Goal: Contribute content: Add original content to the website for others to see

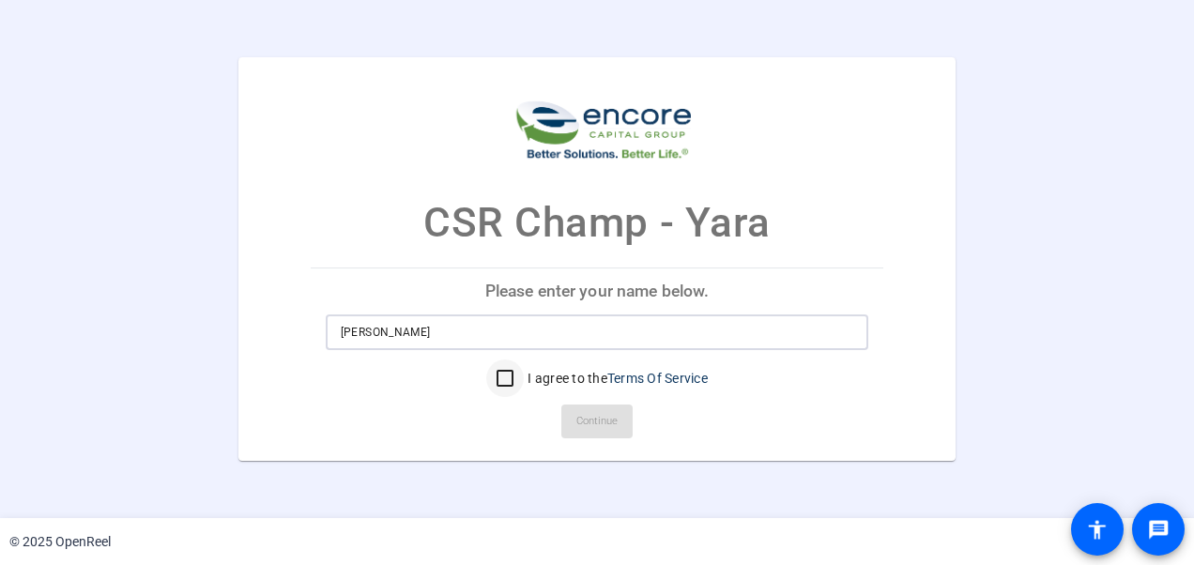
type input "[PERSON_NAME]"
click at [499, 374] on input "I agree to the Terms Of Service" at bounding box center [505, 378] width 38 height 38
checkbox input "true"
click at [609, 420] on span "Continue" at bounding box center [596, 421] width 41 height 28
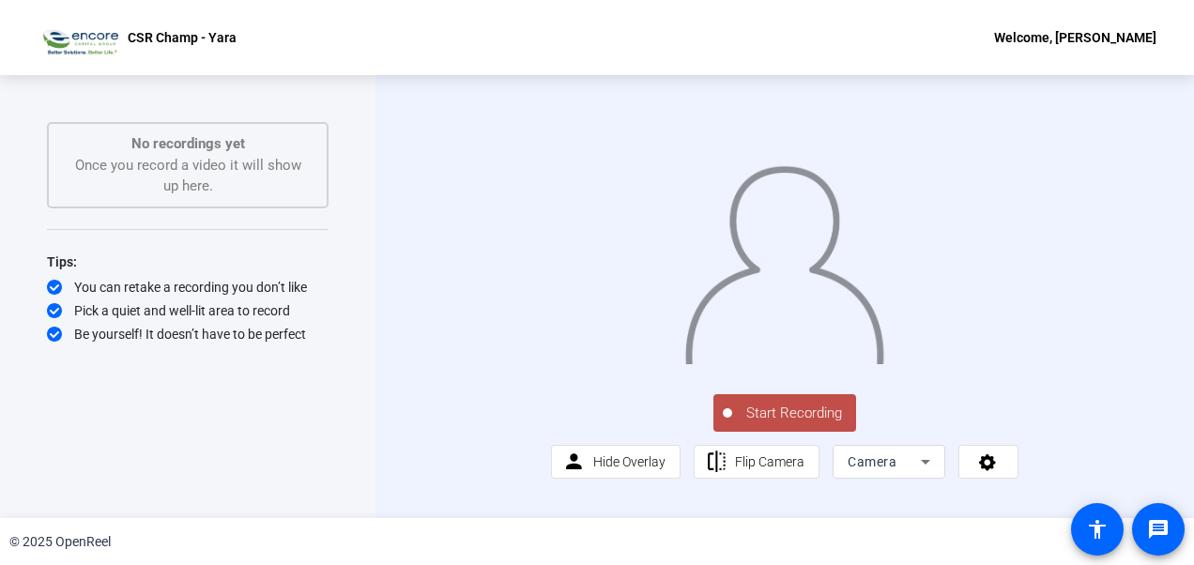
scroll to position [43, 0]
click at [634, 469] on span "Hide Overlay" at bounding box center [629, 461] width 72 height 15
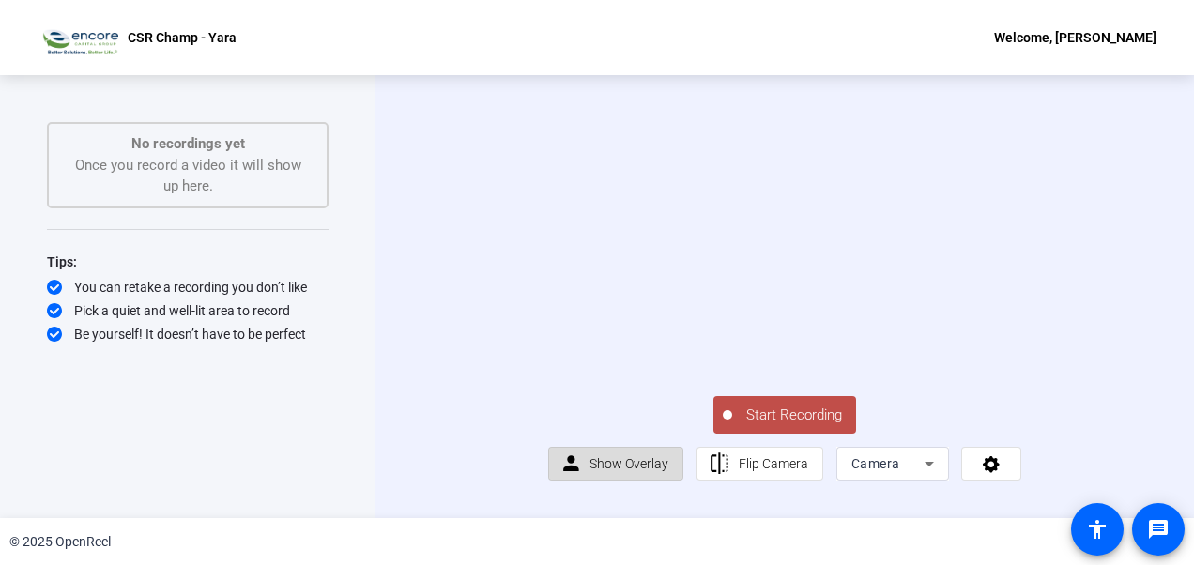
click at [634, 471] on span "Show Overlay" at bounding box center [628, 463] width 79 height 15
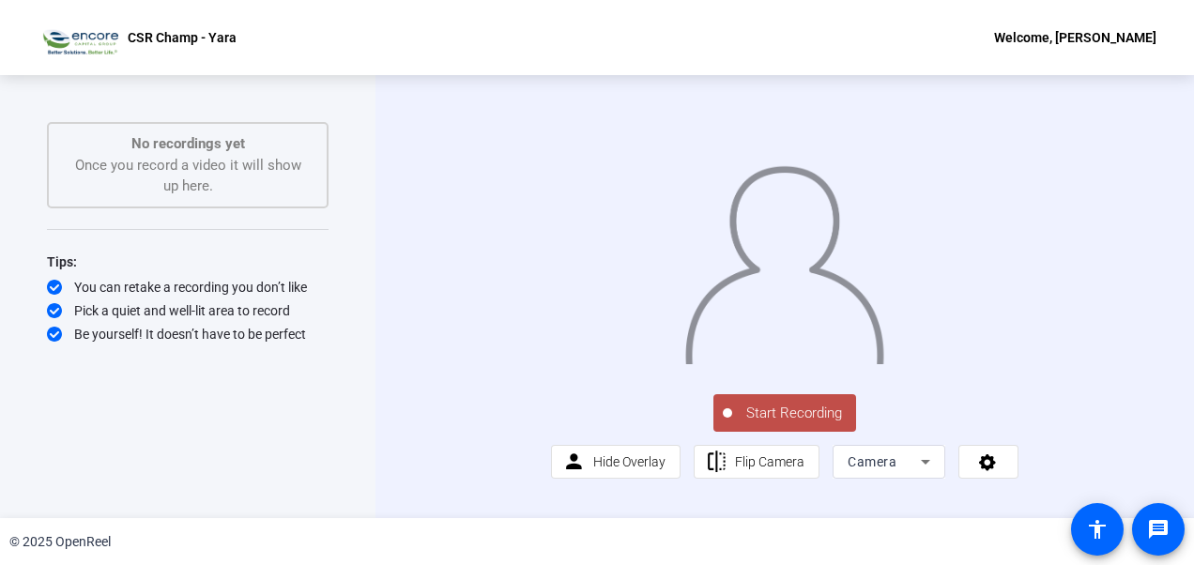
click at [919, 465] on div "Camera" at bounding box center [888, 462] width 83 height 34
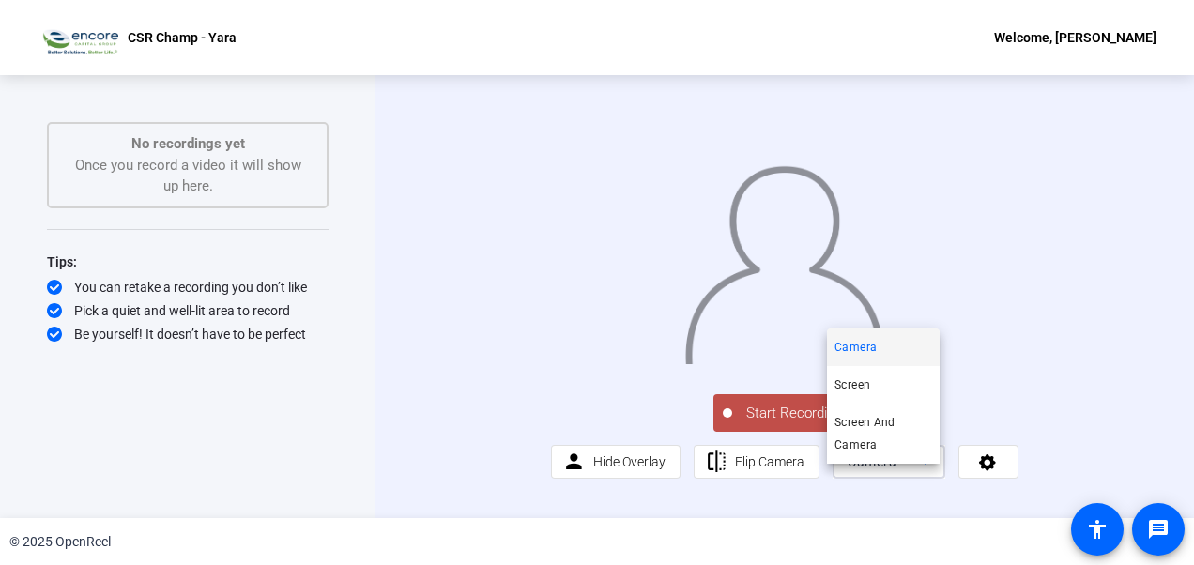
click at [992, 485] on div at bounding box center [597, 282] width 1194 height 565
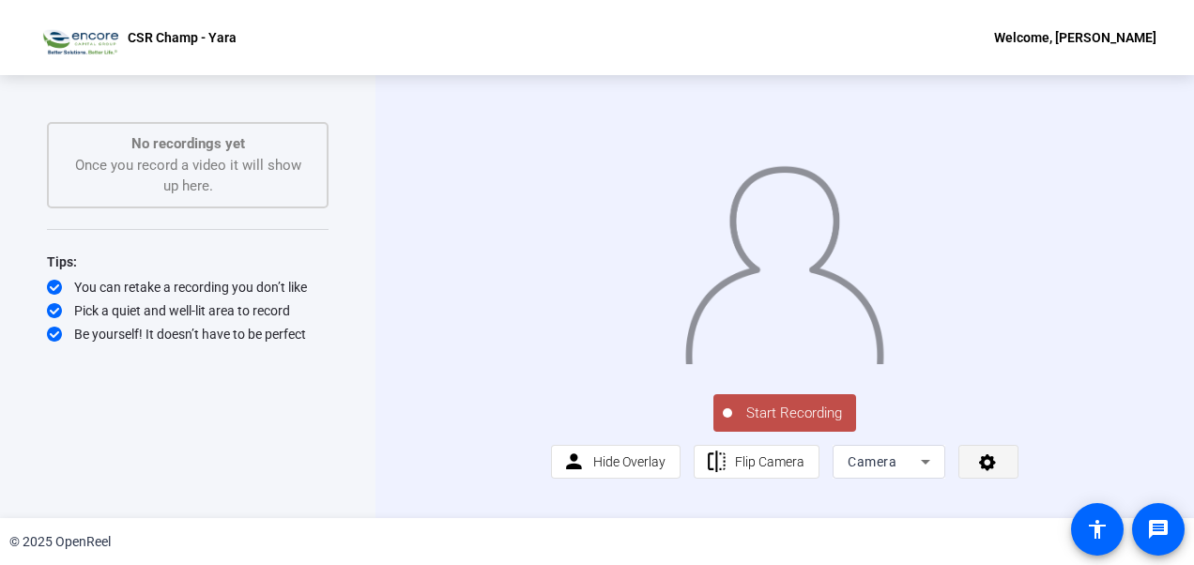
click at [993, 471] on icon at bounding box center [988, 461] width 22 height 19
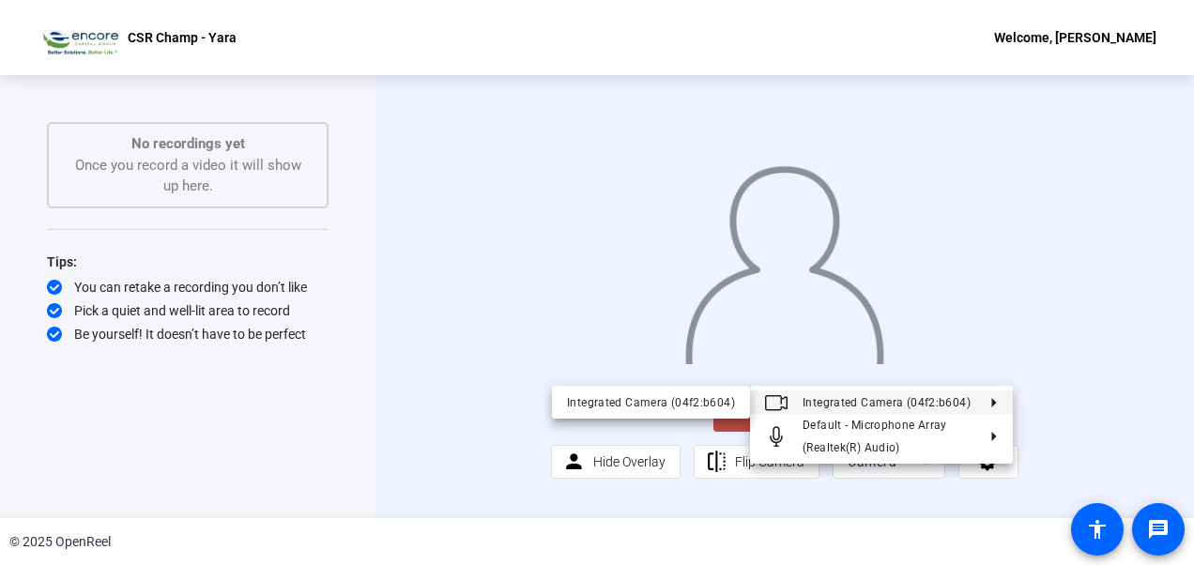
click at [1136, 435] on div at bounding box center [597, 282] width 1194 height 565
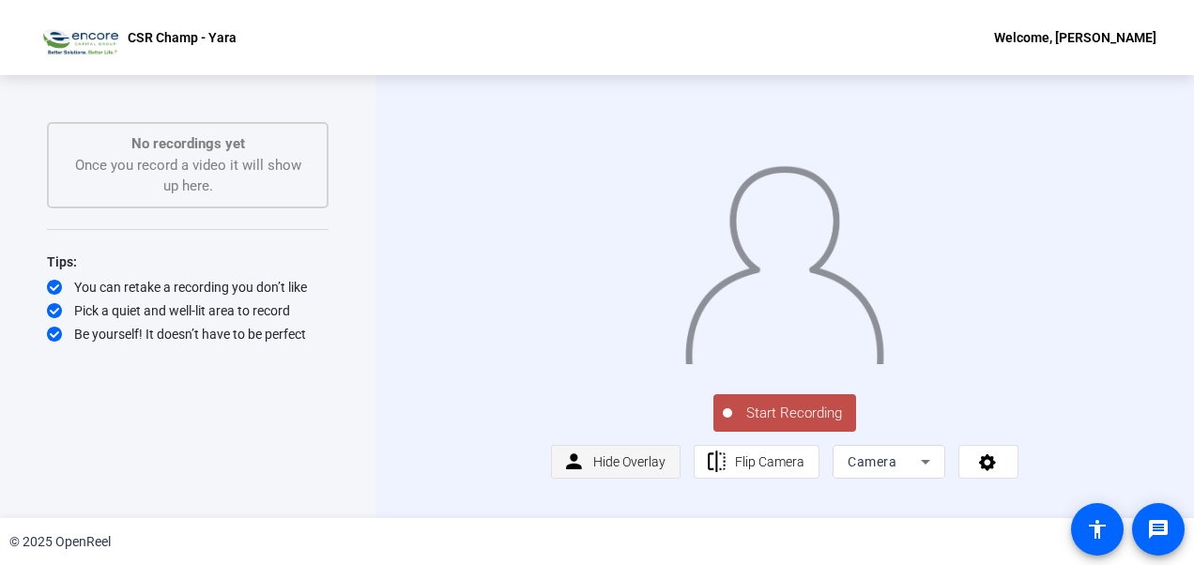
scroll to position [0, 0]
click at [822, 424] on span "Start Recording" at bounding box center [794, 414] width 124 height 22
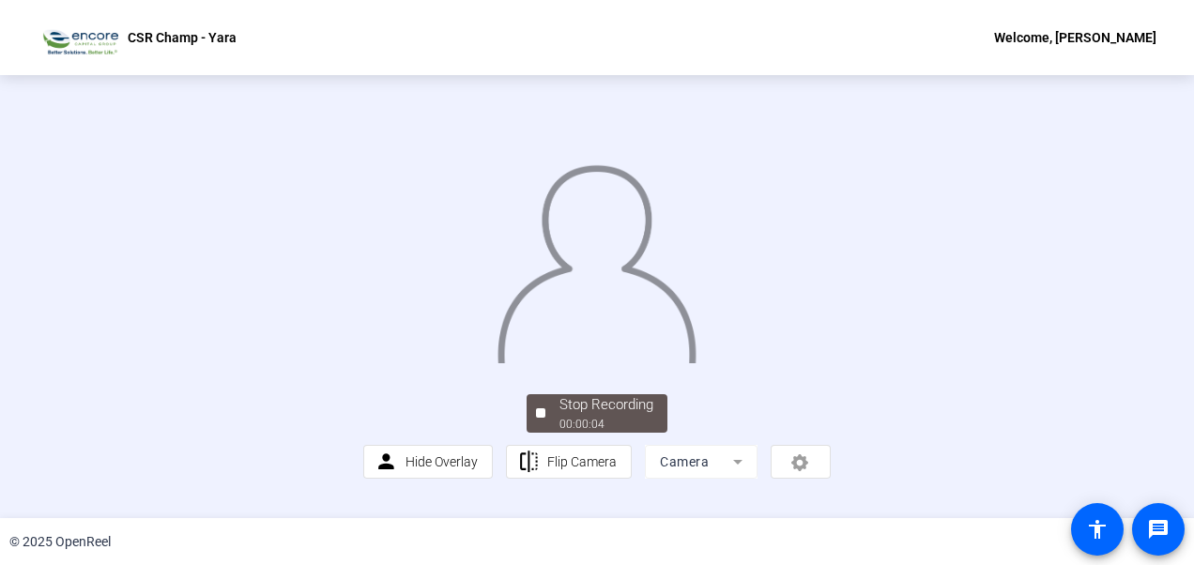
click at [523, 363] on img at bounding box center [597, 258] width 202 height 210
click at [661, 56] on div "CSR Champ - Yara Welcome, [PERSON_NAME]" at bounding box center [597, 37] width 1194 height 75
click at [587, 211] on img at bounding box center [597, 258] width 202 height 210
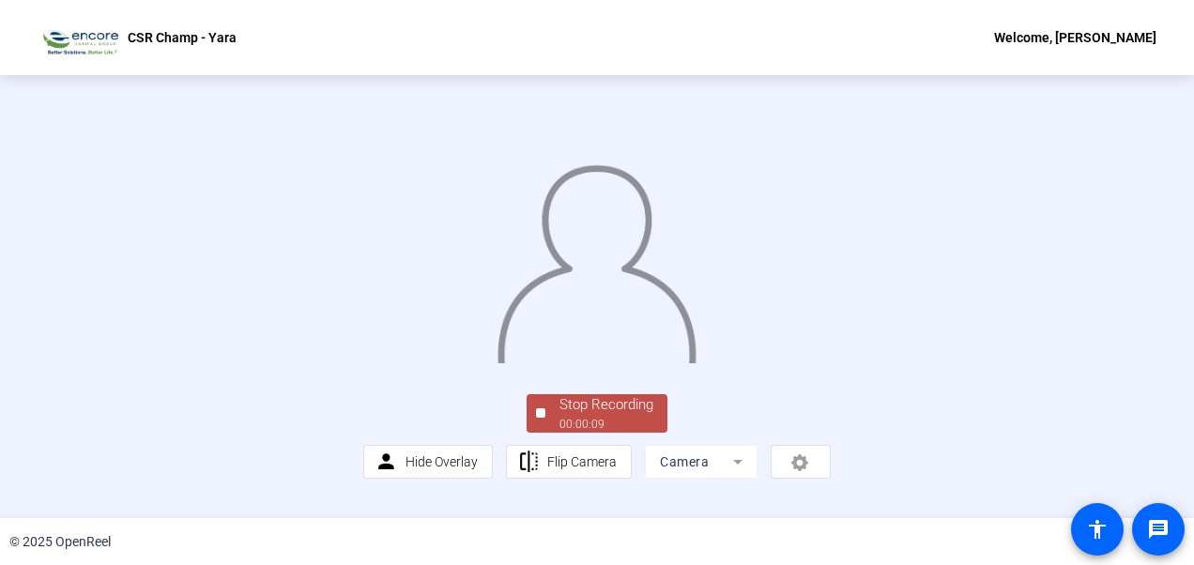
scroll to position [133, 0]
click at [609, 412] on div "Stop Recording" at bounding box center [606, 405] width 94 height 22
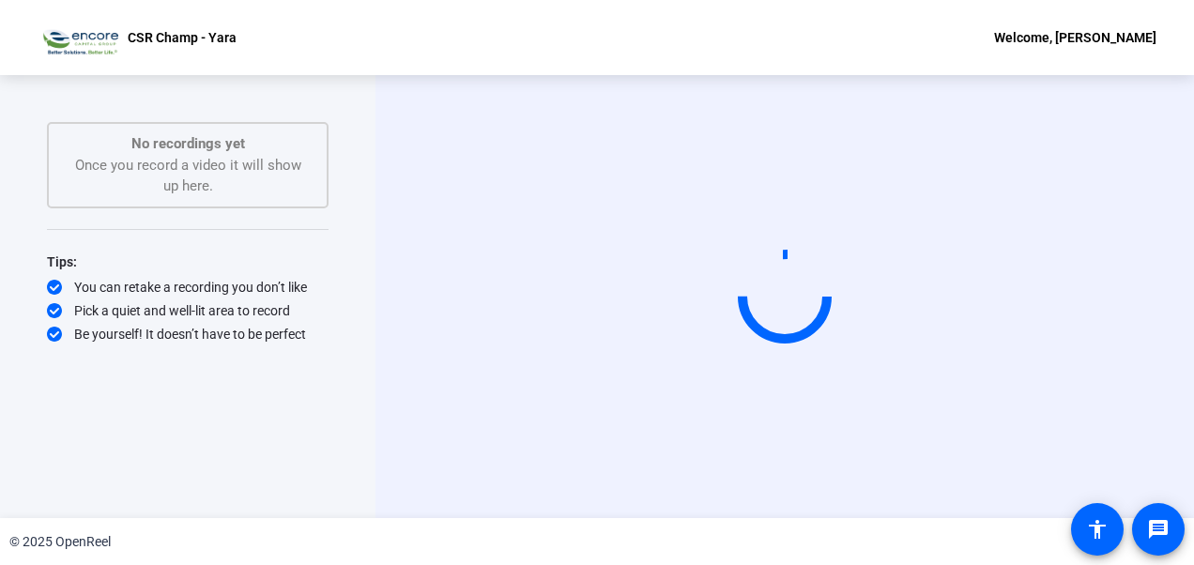
scroll to position [0, 0]
click at [133, 46] on p "CSR Champ - Yara" at bounding box center [182, 37] width 109 height 23
click at [218, 222] on div "Start Recording No recordings yet Once you record a video it will show up here.…" at bounding box center [188, 277] width 282 height 310
